Goal: Information Seeking & Learning: Learn about a topic

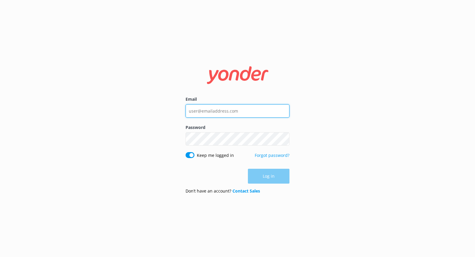
type input "[EMAIL_ADDRESS][DOMAIN_NAME]"
click at [267, 175] on div "Log in" at bounding box center [237, 176] width 104 height 15
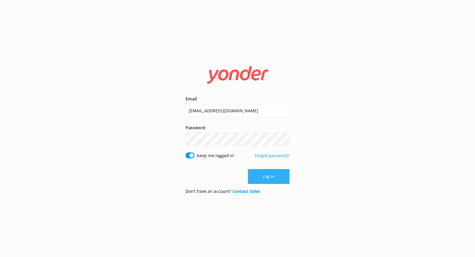
click at [267, 176] on button "Log in" at bounding box center [269, 176] width 42 height 15
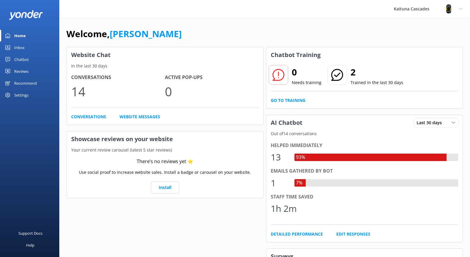
click at [20, 47] on div "Inbox" at bounding box center [19, 48] width 10 height 12
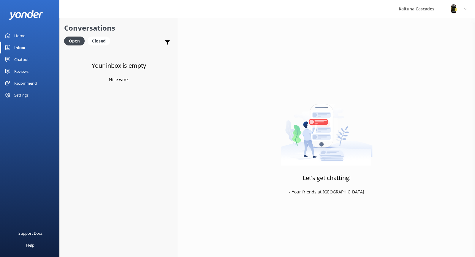
click at [24, 59] on div "Chatbot" at bounding box center [21, 59] width 15 height 12
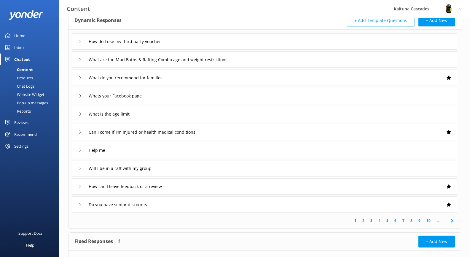
scroll to position [72, 0]
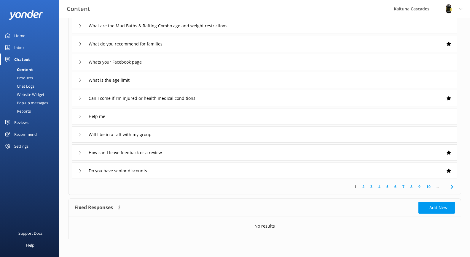
click at [185, 119] on div "Help me" at bounding box center [264, 116] width 385 height 16
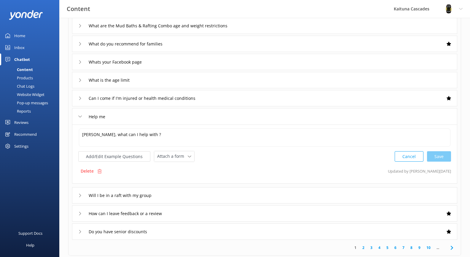
click at [185, 119] on div "Help me" at bounding box center [264, 116] width 385 height 16
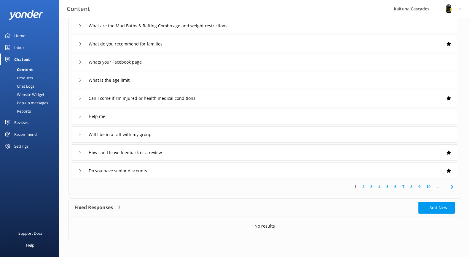
click at [238, 94] on div "Can I come if I'm injured or health medical conditions" at bounding box center [264, 98] width 385 height 16
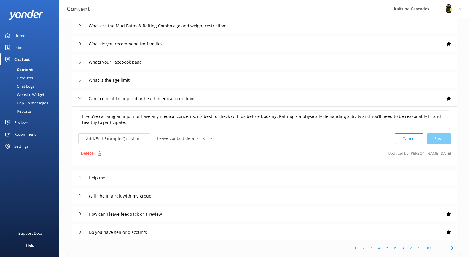
click at [238, 94] on div "Can I come if I'm injured or health medical conditions" at bounding box center [264, 98] width 385 height 16
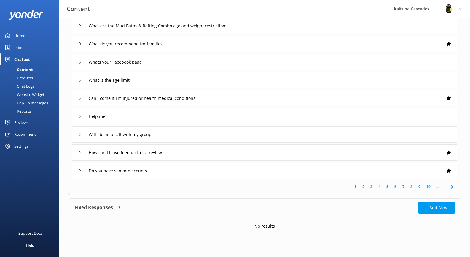
click at [197, 46] on div "What do you recommend for families" at bounding box center [264, 44] width 385 height 16
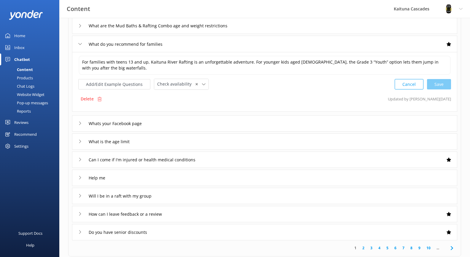
click at [197, 46] on div "What do you recommend for families" at bounding box center [264, 44] width 385 height 16
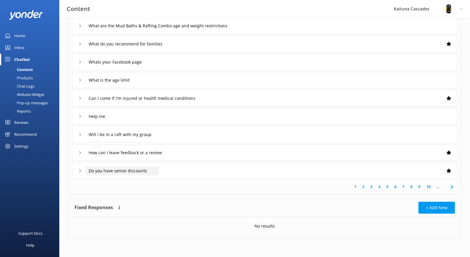
click at [158, 12] on input "Do you have senior discounts" at bounding box center [130, 7] width 90 height 9
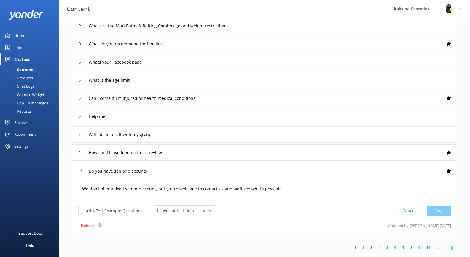
click at [187, 147] on div "How can I leave feedback or a review" at bounding box center [264, 152] width 385 height 16
